Goal: Task Accomplishment & Management: Manage account settings

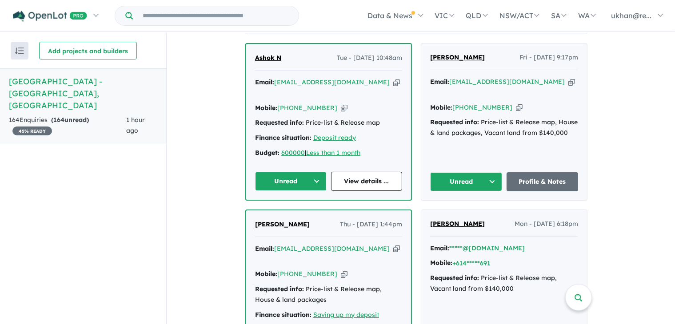
scroll to position [311, 0]
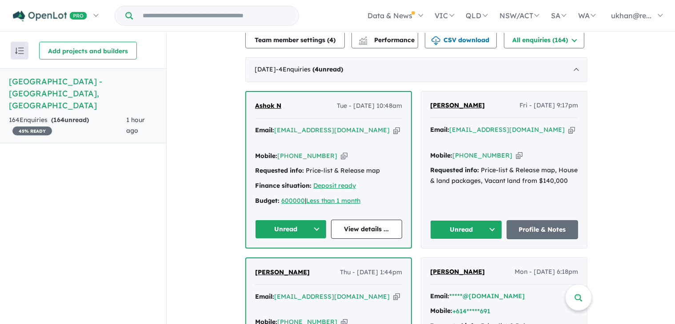
click at [341, 151] on icon "button" at bounding box center [344, 155] width 7 height 9
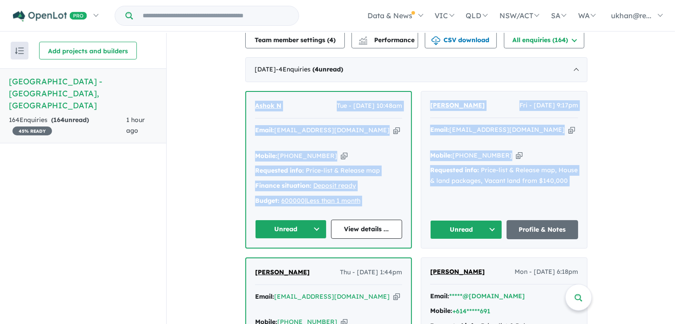
drag, startPoint x: 237, startPoint y: 91, endPoint x: 595, endPoint y: 204, distance: 375.3
drag, startPoint x: 222, startPoint y: 85, endPoint x: 658, endPoint y: 149, distance: 440.3
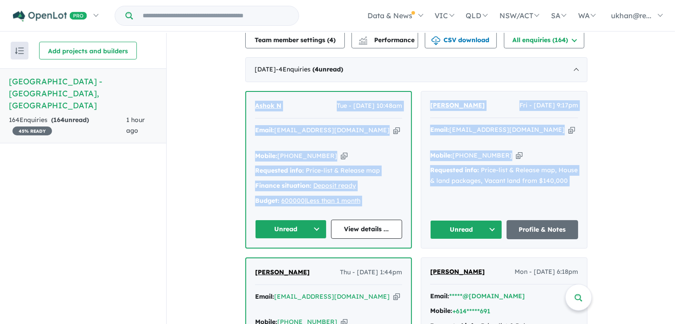
drag, startPoint x: 608, startPoint y: 175, endPoint x: 211, endPoint y: 80, distance: 407.8
drag, startPoint x: 227, startPoint y: 56, endPoint x: 627, endPoint y: 176, distance: 417.4
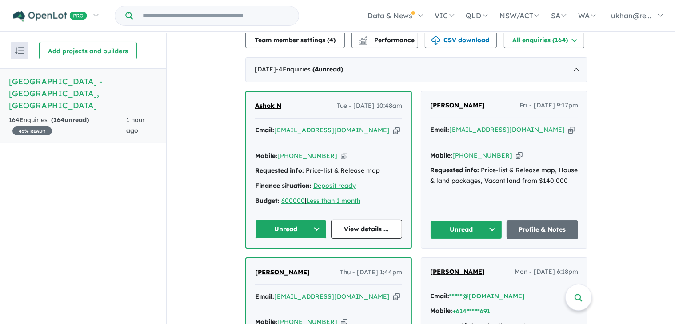
click at [516, 151] on icon "button" at bounding box center [519, 155] width 7 height 9
click at [568, 125] on icon "button" at bounding box center [571, 129] width 7 height 9
click at [393, 126] on icon "button" at bounding box center [396, 130] width 7 height 9
click at [393, 292] on icon "button" at bounding box center [396, 296] width 7 height 9
